Goal: Task Accomplishment & Management: Use online tool/utility

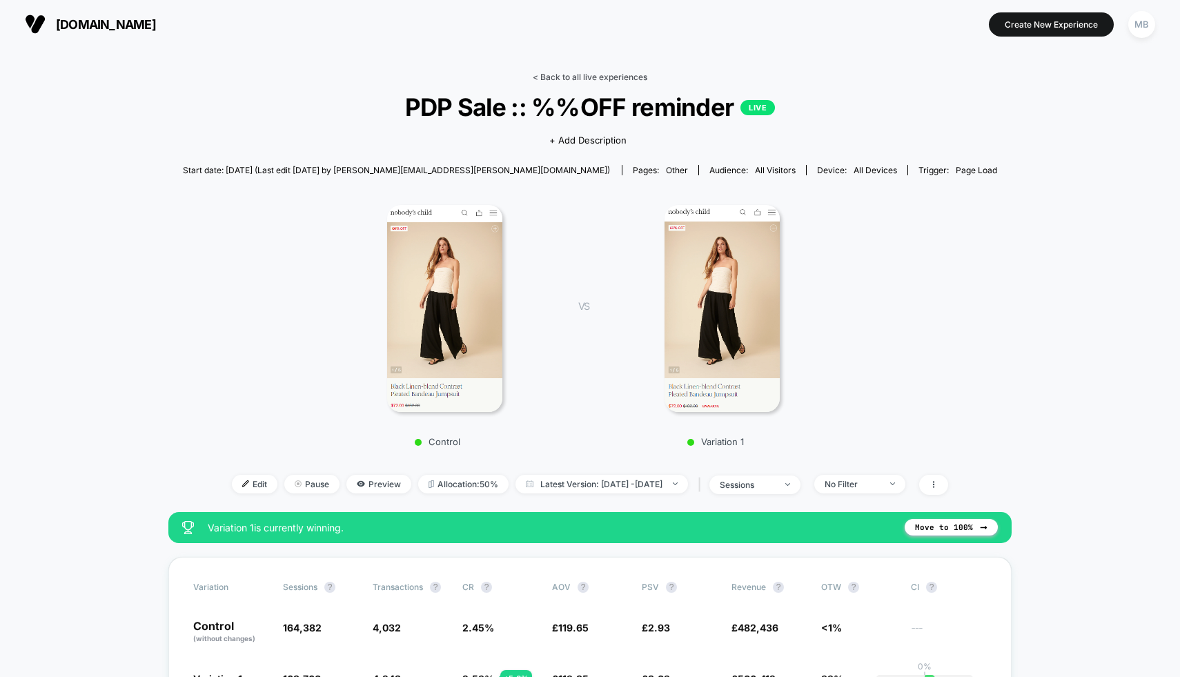
click at [598, 73] on link "< Back to all live experiences" at bounding box center [590, 77] width 115 height 10
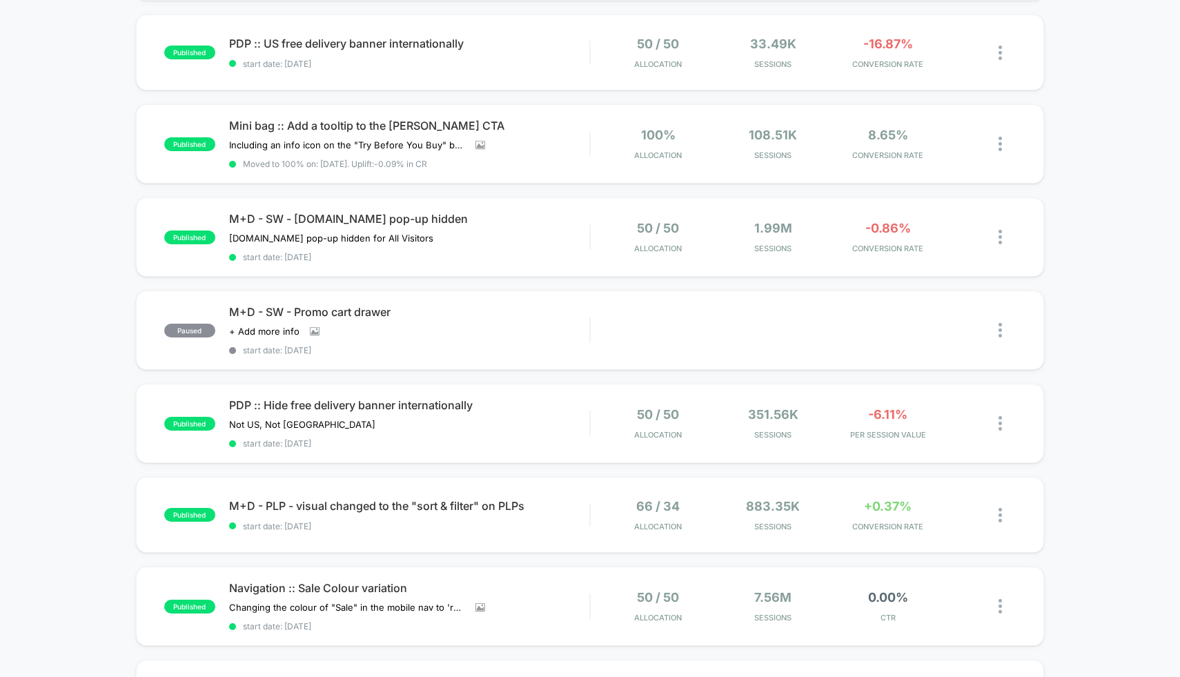
scroll to position [500, 0]
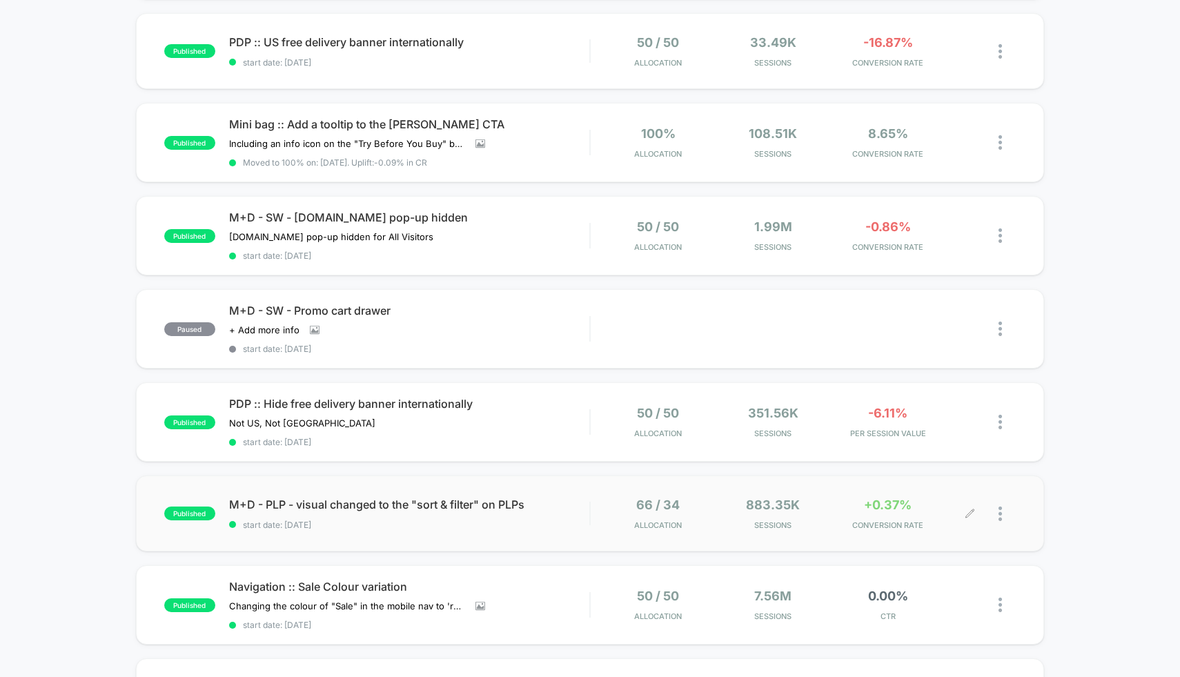
click at [593, 512] on div "66 / 34 Allocation 883.35k Sessions +0.37% CONVERSION RATE" at bounding box center [804, 513] width 426 height 32
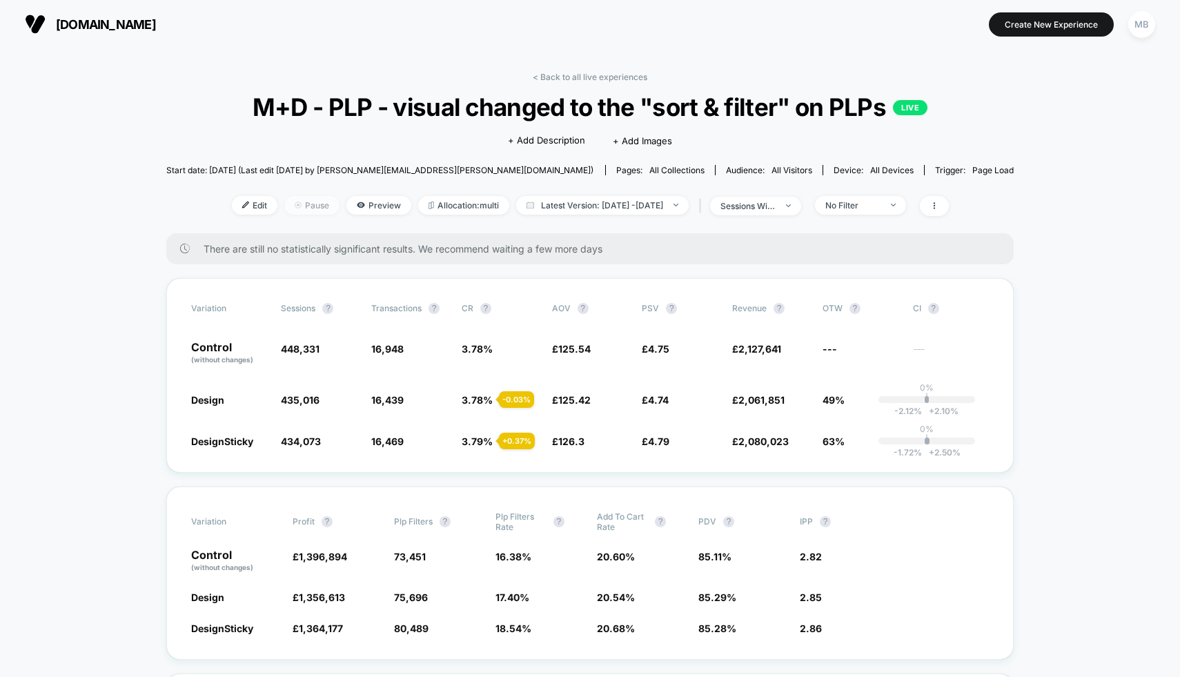
click at [300, 206] on span "Pause" at bounding box center [311, 205] width 55 height 19
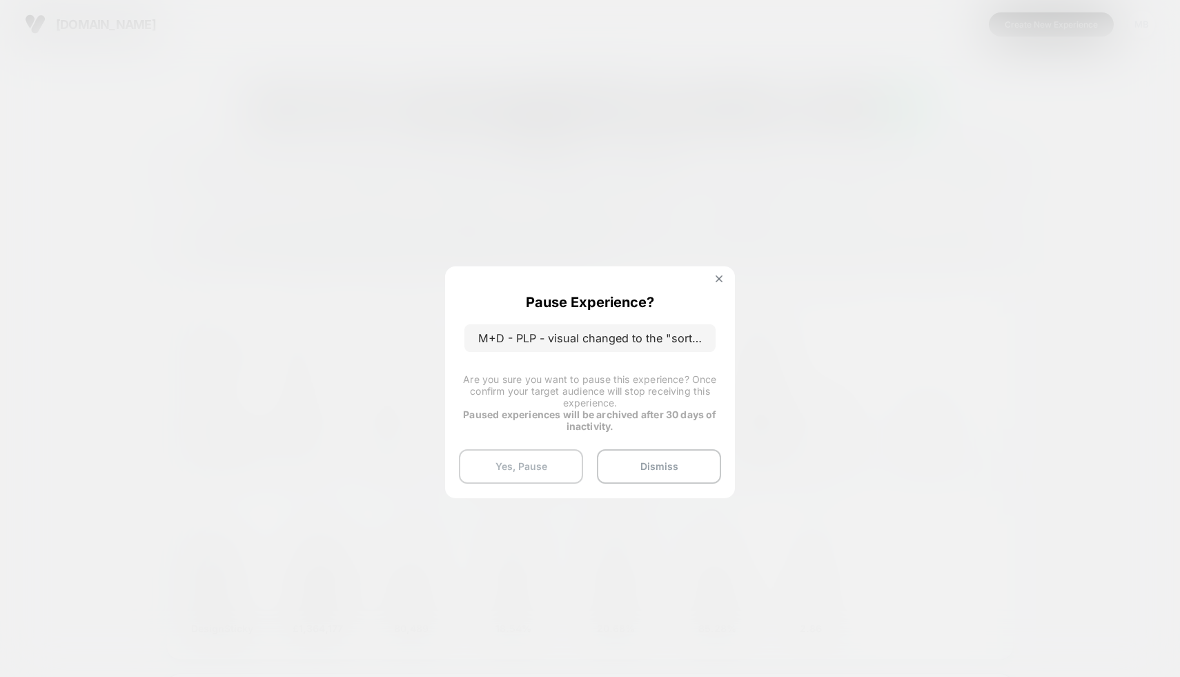
click at [557, 460] on button "Yes, Pause" at bounding box center [521, 466] width 124 height 34
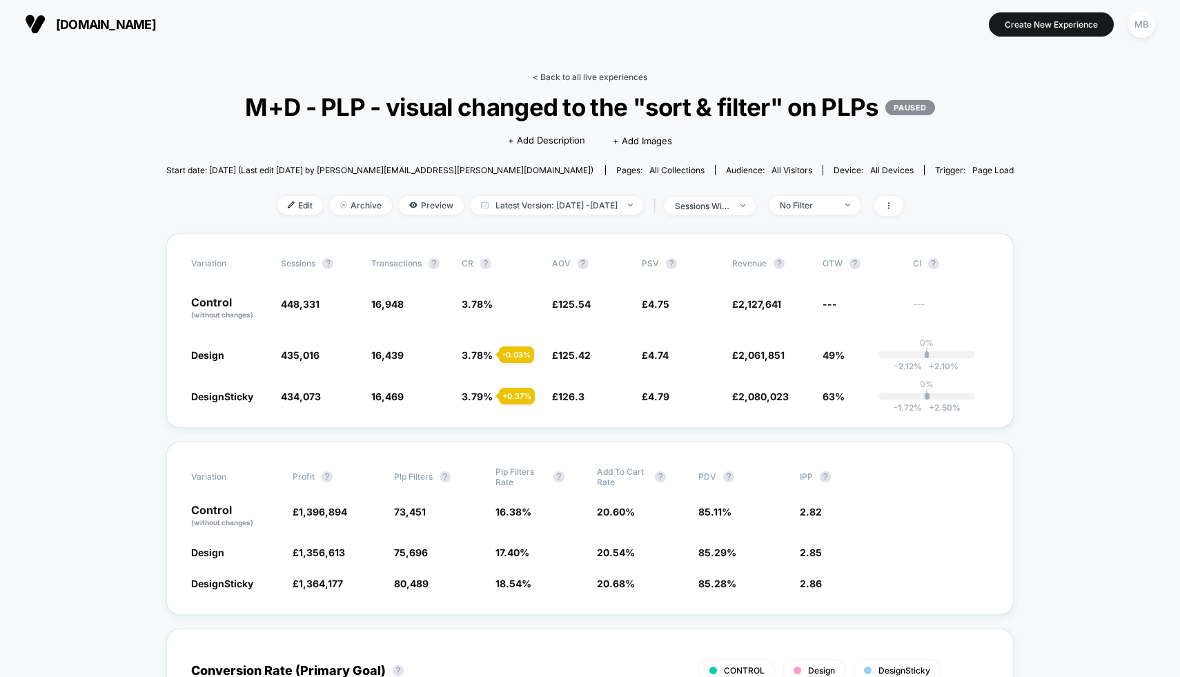
click at [606, 74] on link "< Back to all live experiences" at bounding box center [590, 77] width 115 height 10
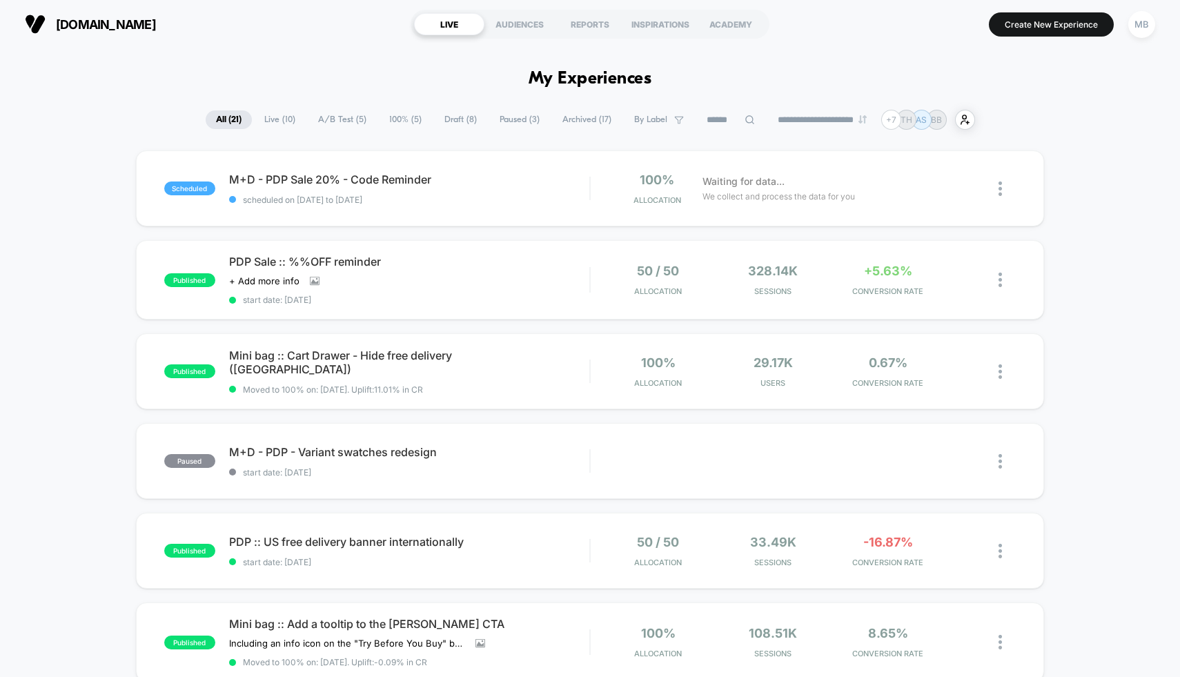
click at [447, 120] on span "Draft ( 8 )" at bounding box center [460, 119] width 53 height 19
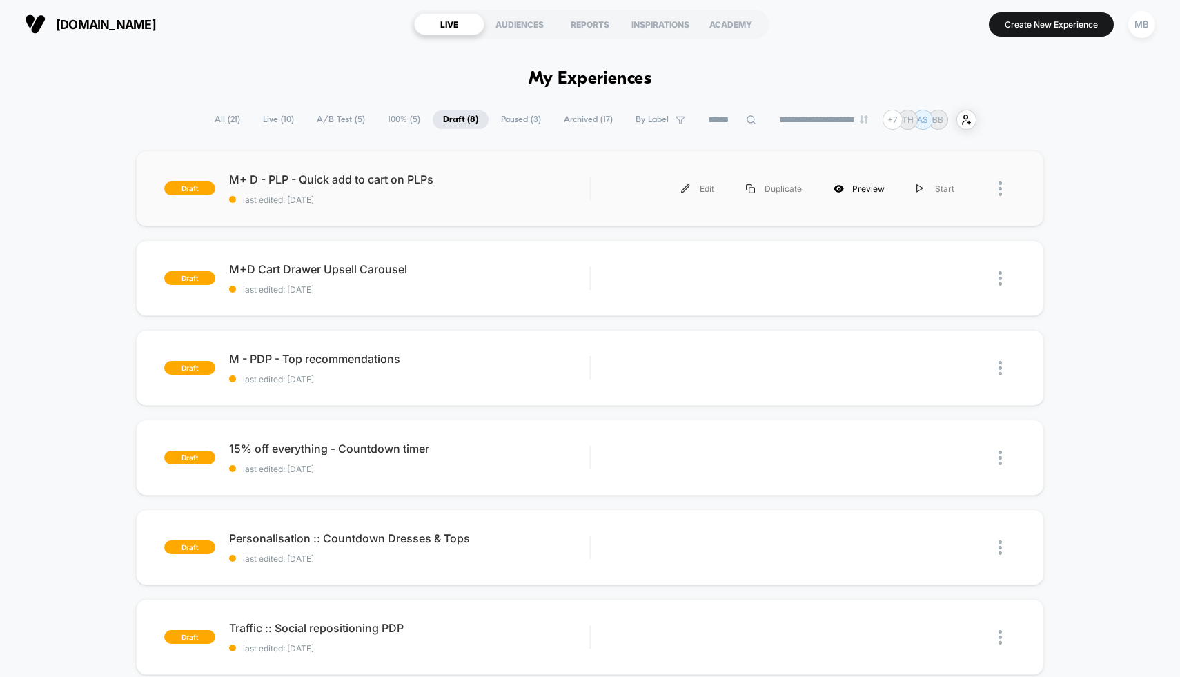
click at [867, 191] on div "Preview" at bounding box center [859, 188] width 83 height 31
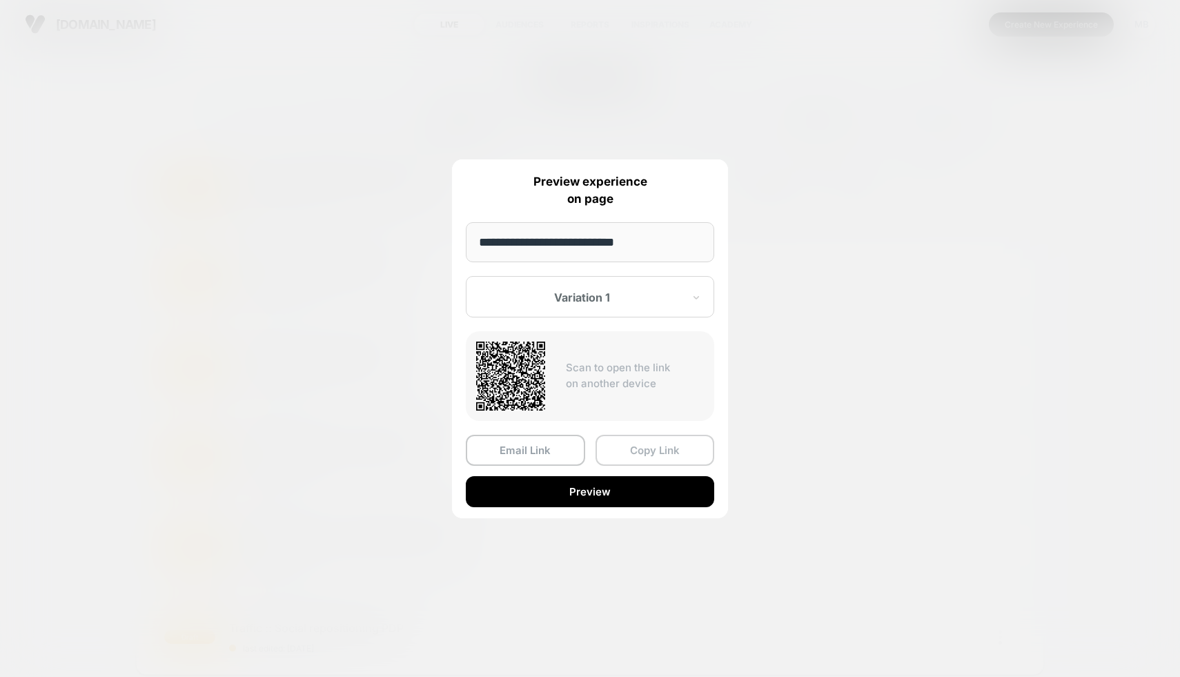
click at [659, 453] on button "Copy Link" at bounding box center [654, 450] width 119 height 31
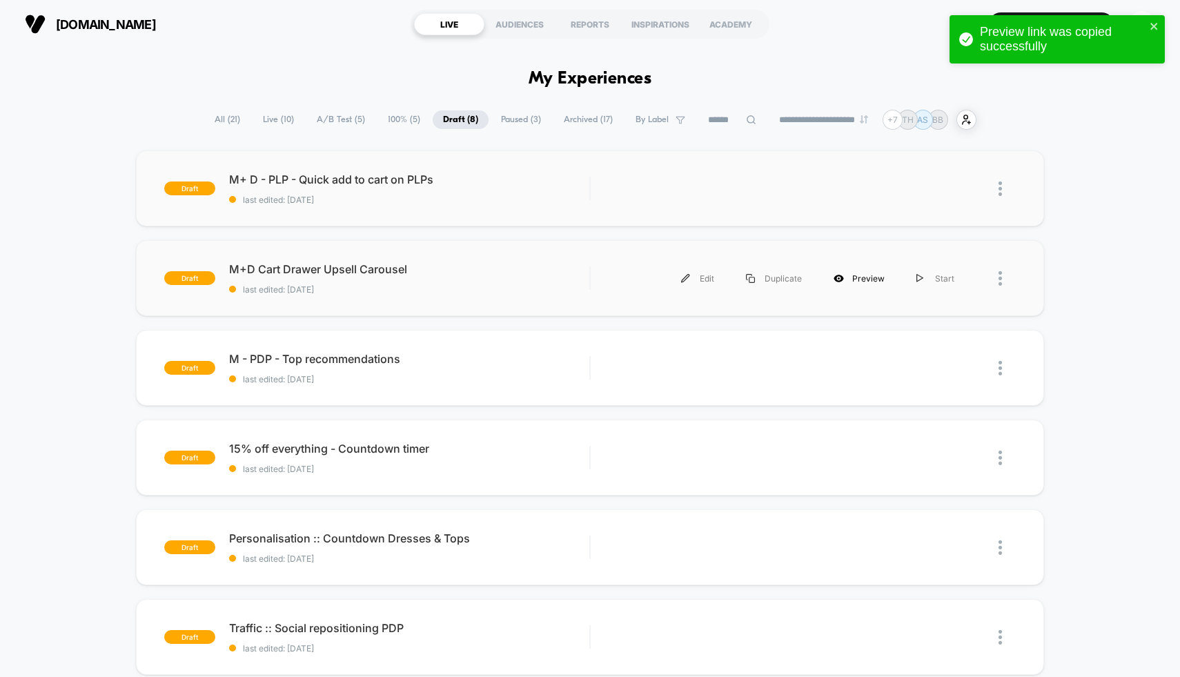
click at [862, 279] on div "Preview" at bounding box center [859, 278] width 83 height 31
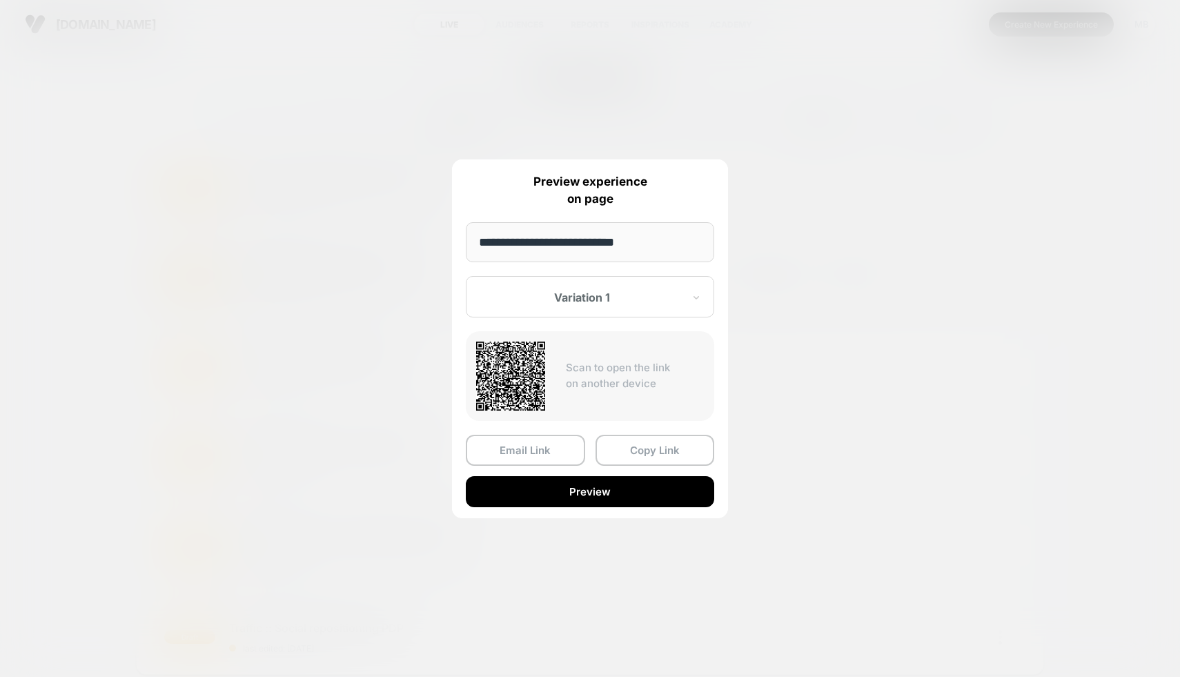
click at [765, 415] on div at bounding box center [590, 338] width 1180 height 677
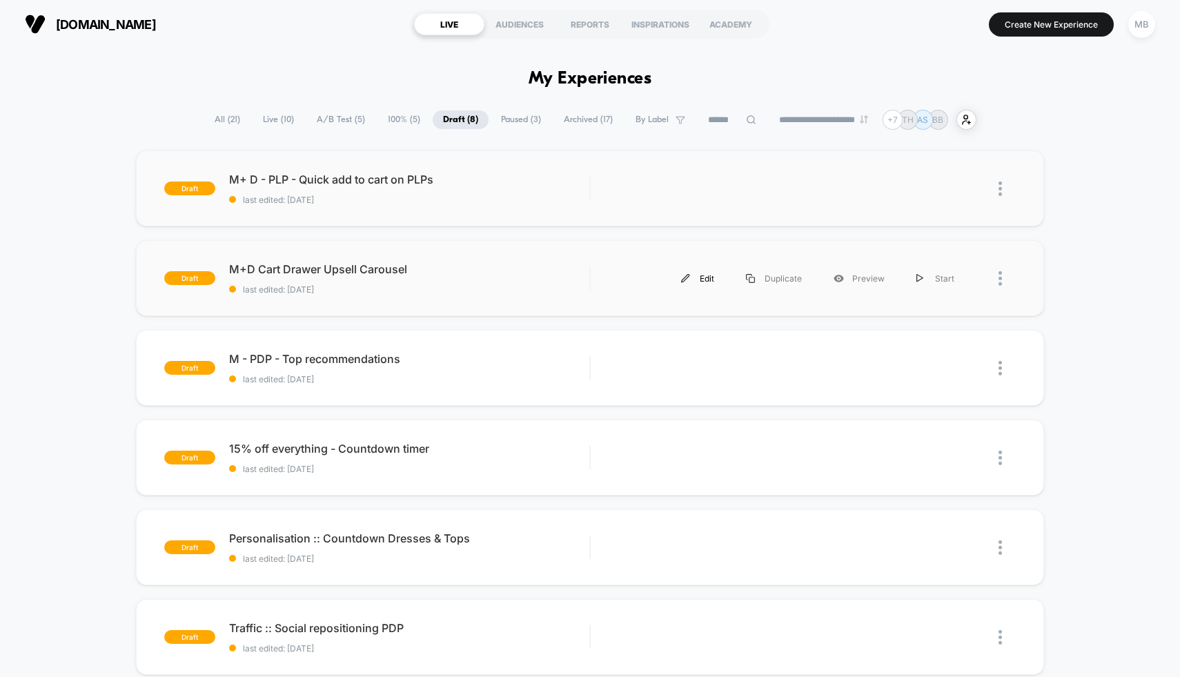
click at [698, 275] on div "Edit" at bounding box center [697, 278] width 65 height 31
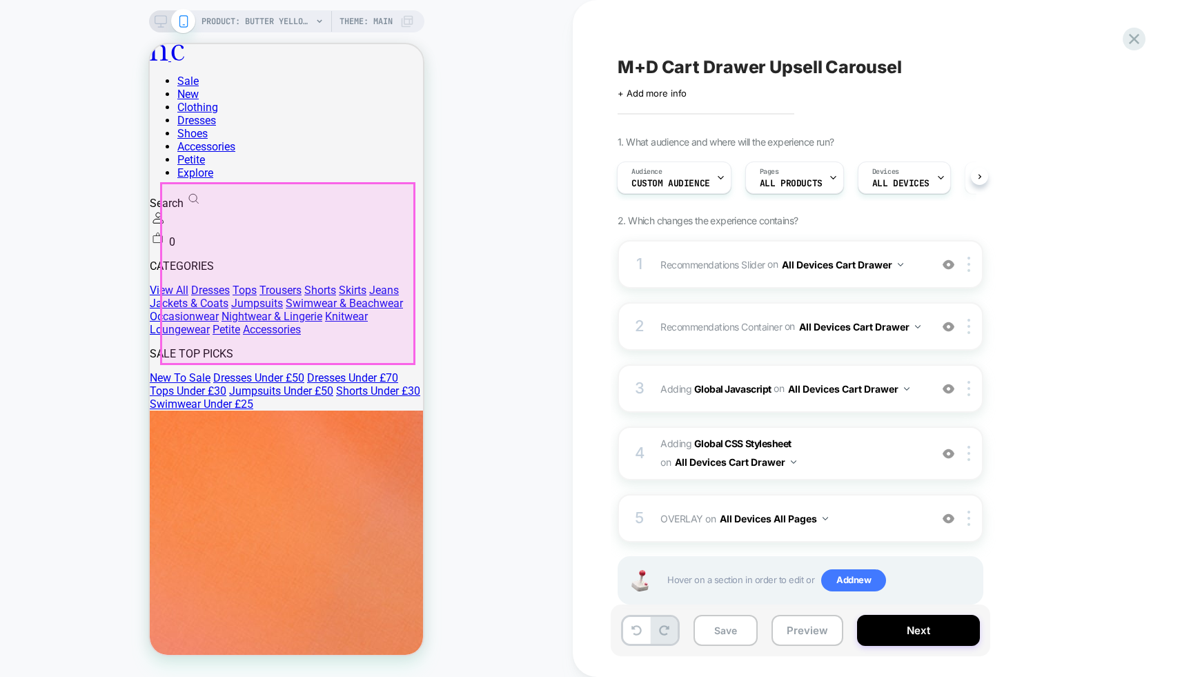
scroll to position [0, 195]
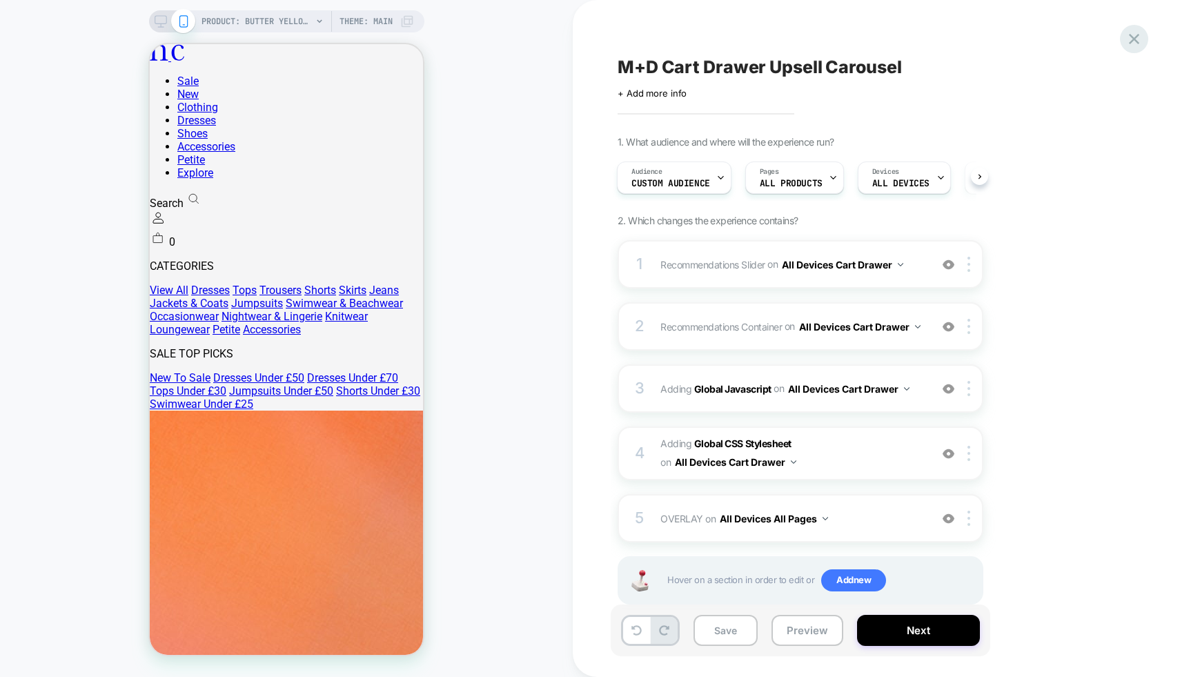
click at [1136, 41] on icon at bounding box center [1134, 39] width 10 height 10
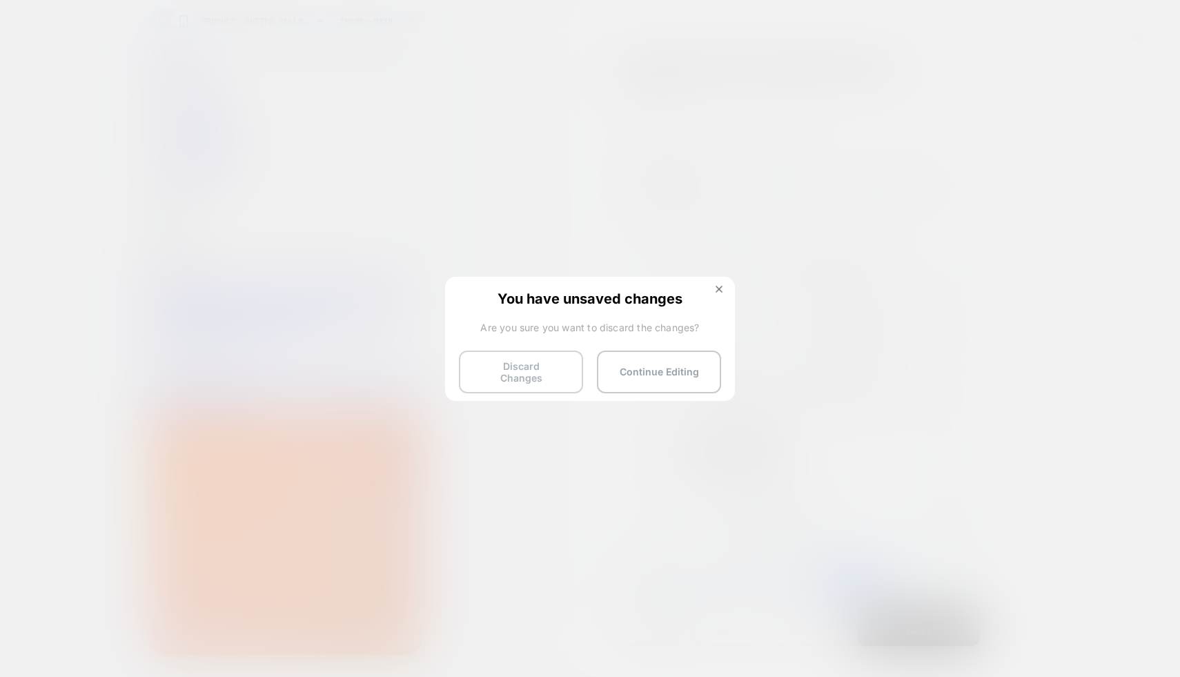
click at [569, 378] on button "Discard Changes" at bounding box center [521, 372] width 124 height 43
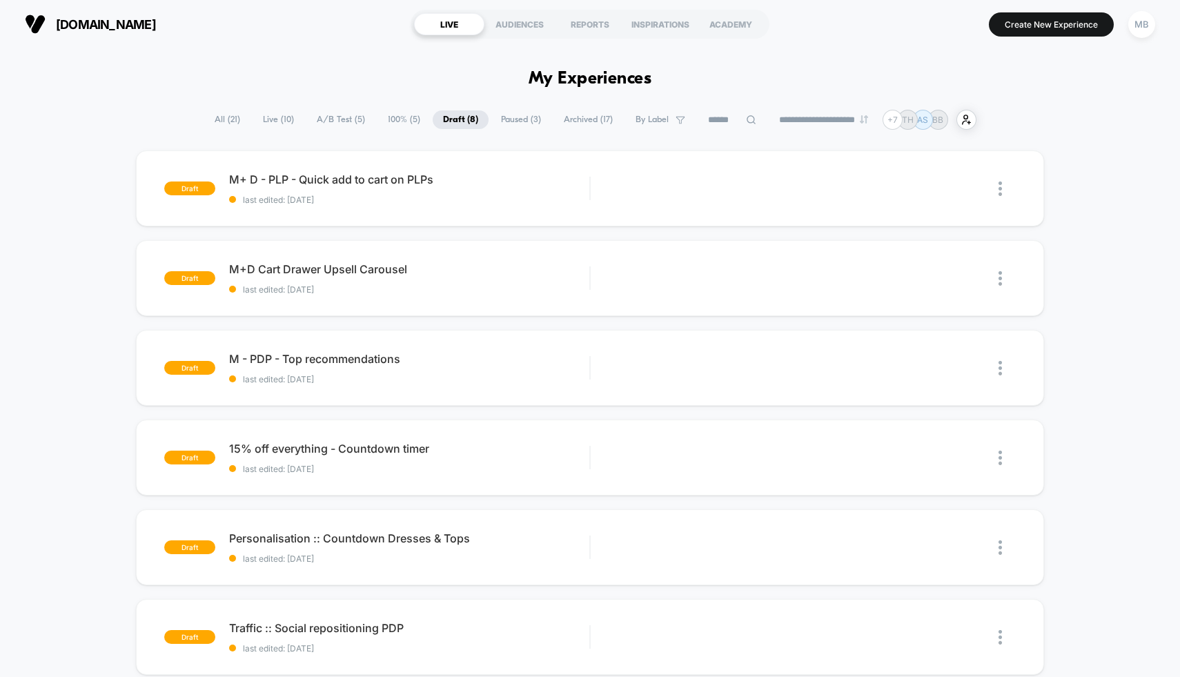
click at [523, 118] on span "Paused ( 3 )" at bounding box center [521, 119] width 61 height 19
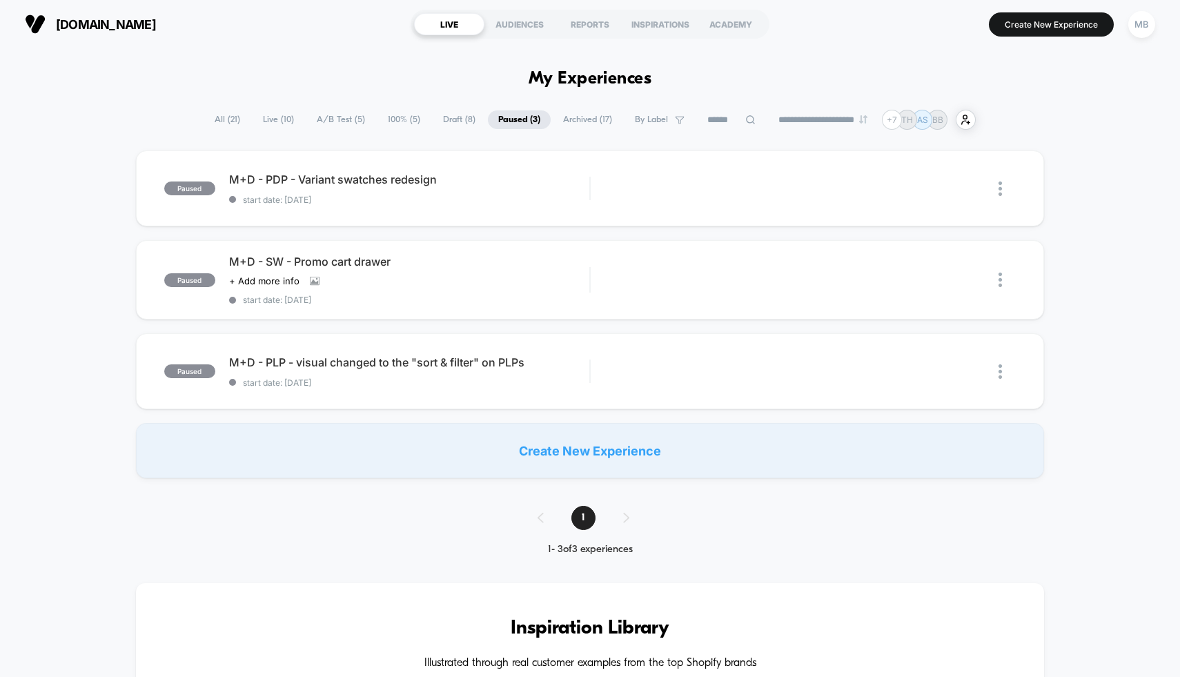
click at [322, 119] on span "A/B Test ( 5 )" at bounding box center [340, 119] width 69 height 19
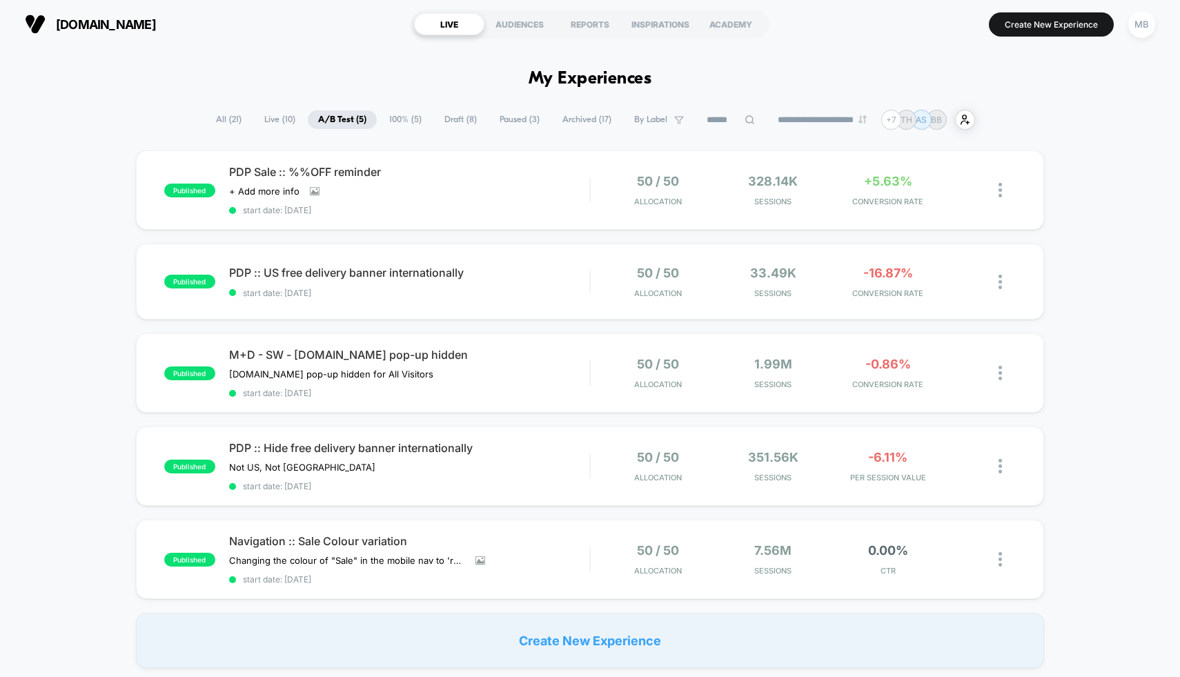
click at [468, 119] on span "Draft ( 8 )" at bounding box center [460, 119] width 53 height 19
